Goal: Transaction & Acquisition: Purchase product/service

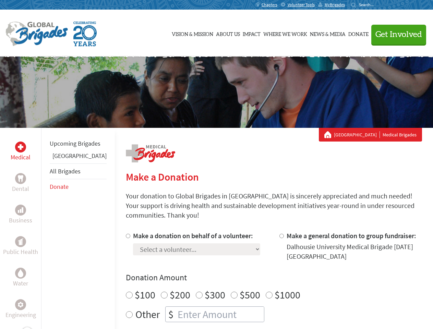
click at [378, 5] on div "Search for:" at bounding box center [364, 4] width 27 height 5
click at [396, 34] on span "Get Involved" at bounding box center [398, 35] width 47 height 8
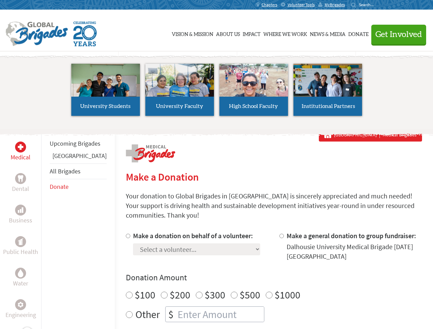
click at [45, 228] on div "Upcoming Brigades Ghana All Brigades Donate" at bounding box center [78, 292] width 74 height 329
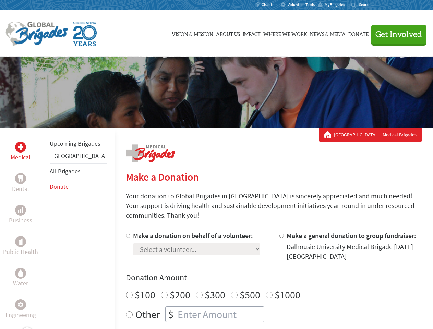
click at [262, 275] on div "Donation Amount $100 $200 $300 $500 $1000 Other $" at bounding box center [274, 297] width 296 height 50
click at [126, 234] on input "Make a donation on behalf of a volunteer:" at bounding box center [128, 236] width 4 height 4
radio input "true"
click at [279, 234] on input "Make a general donation to group fundraiser:" at bounding box center [281, 236] width 4 height 4
radio input "true"
